Goal: Task Accomplishment & Management: Manage account settings

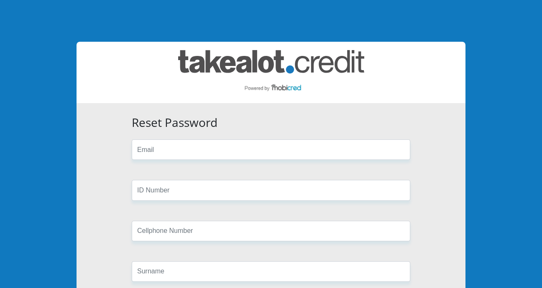
type input "jasonizaknel@outlook.com"
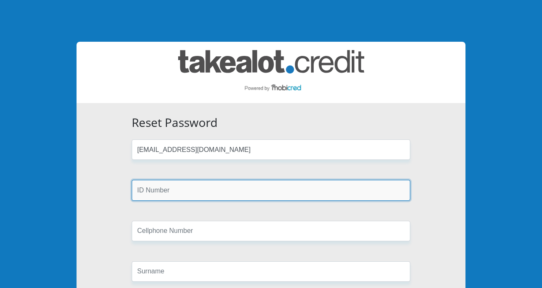
type input "Belanet"
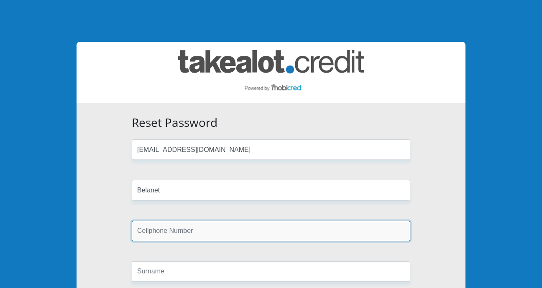
type input "0662908620"
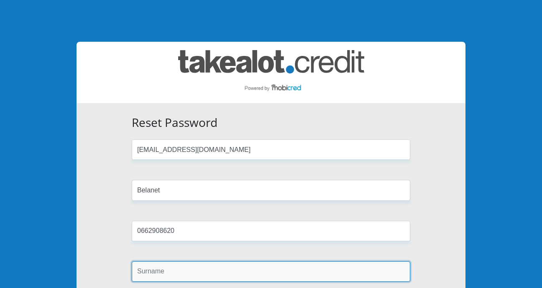
type input "Nel"
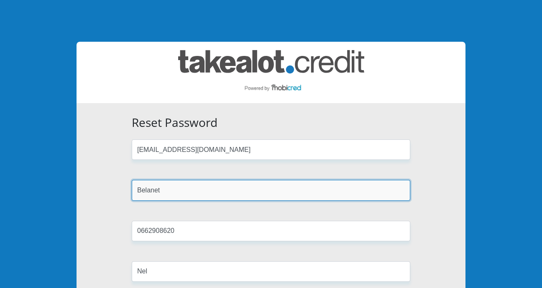
click at [222, 190] on input "Belanet" at bounding box center [271, 190] width 278 height 20
type input "B"
type input "0406145504089"
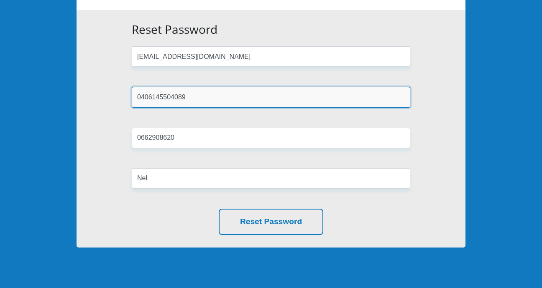
scroll to position [127, 0]
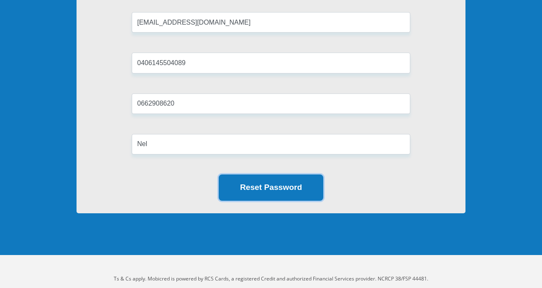
click at [283, 176] on button "Reset Password" at bounding box center [271, 188] width 104 height 26
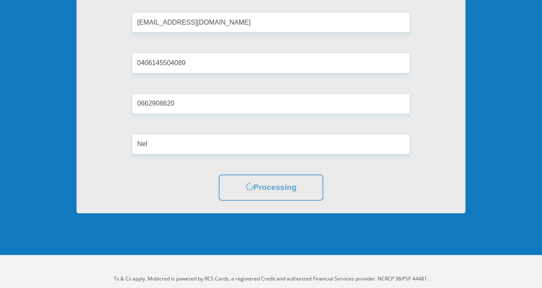
scroll to position [0, 0]
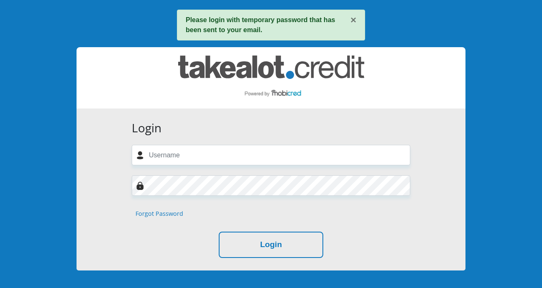
scroll to position [29, 0]
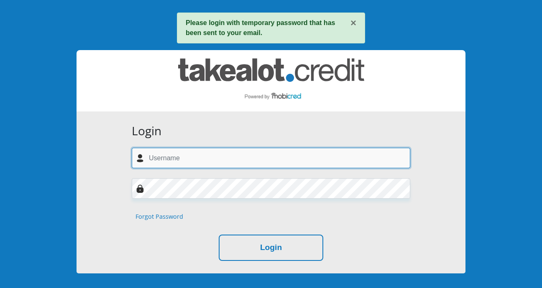
click at [217, 159] on input "text" at bounding box center [271, 158] width 278 height 20
type input "jasonizaknel@outlook.com"
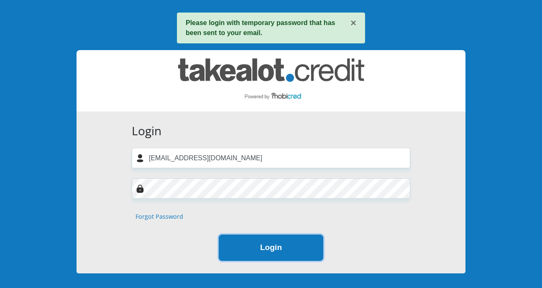
click at [275, 252] on button "Login" at bounding box center [271, 248] width 104 height 26
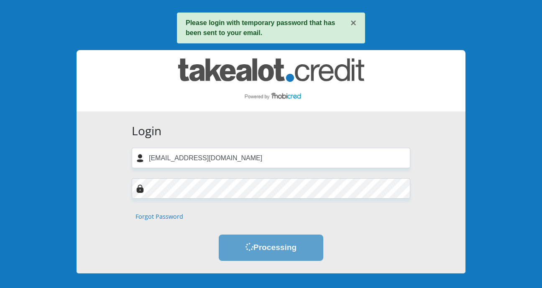
scroll to position [0, 0]
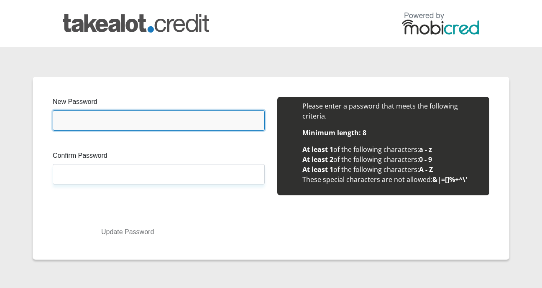
click at [146, 113] on input "New Password" at bounding box center [159, 120] width 212 height 20
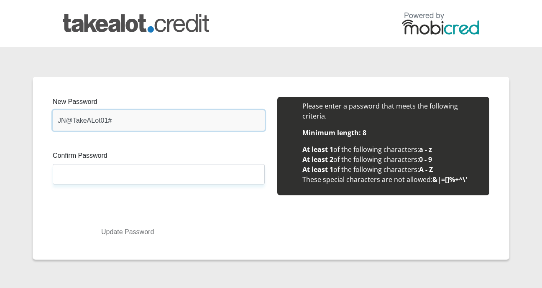
type input "JN@TakeALot01#"
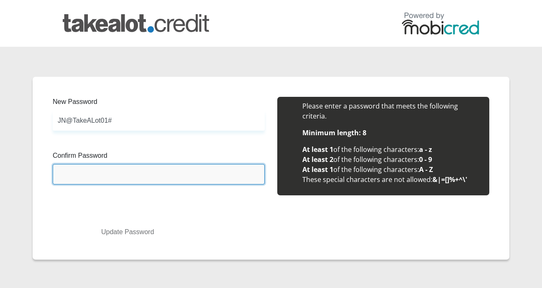
click at [154, 168] on input "Confirm Password" at bounding box center [159, 174] width 212 height 20
paste input "JN@TakeALot01#"
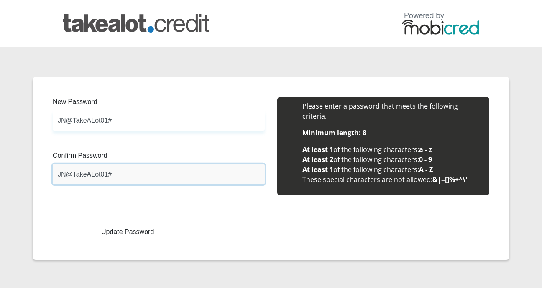
type input "JN@TakeALot01#"
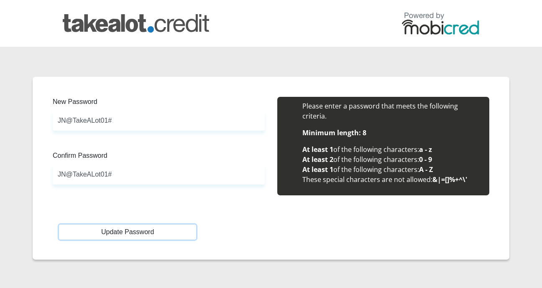
click at [127, 235] on button "Update Password" at bounding box center [127, 232] width 137 height 15
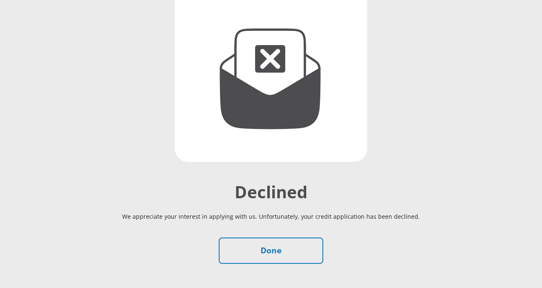
scroll to position [160, 0]
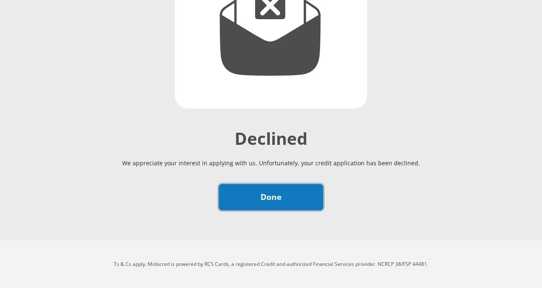
click at [290, 208] on link "Done" at bounding box center [271, 197] width 104 height 26
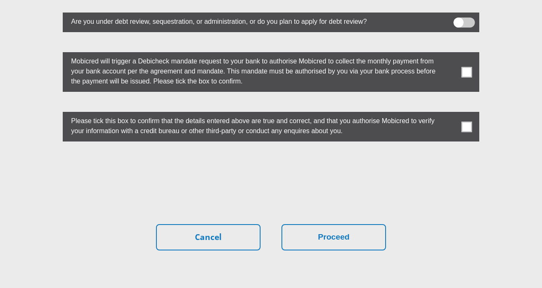
scroll to position [2372, 0]
